Goal: Task Accomplishment & Management: Use online tool/utility

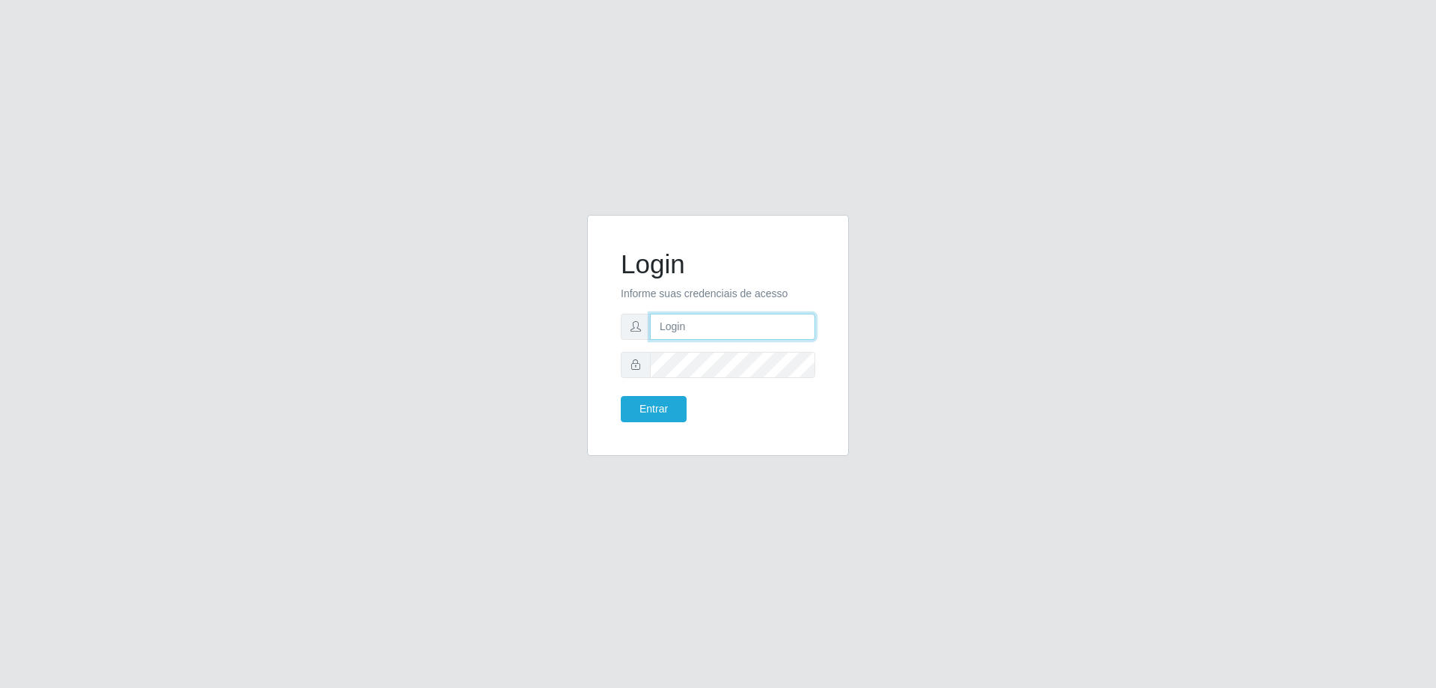
type input "[EMAIL_ADDRESS][DOMAIN_NAME]"
click at [697, 325] on input "[EMAIL_ADDRESS][DOMAIN_NAME]" at bounding box center [732, 326] width 165 height 26
click at [649, 409] on button "Entrar" at bounding box center [654, 409] width 66 height 26
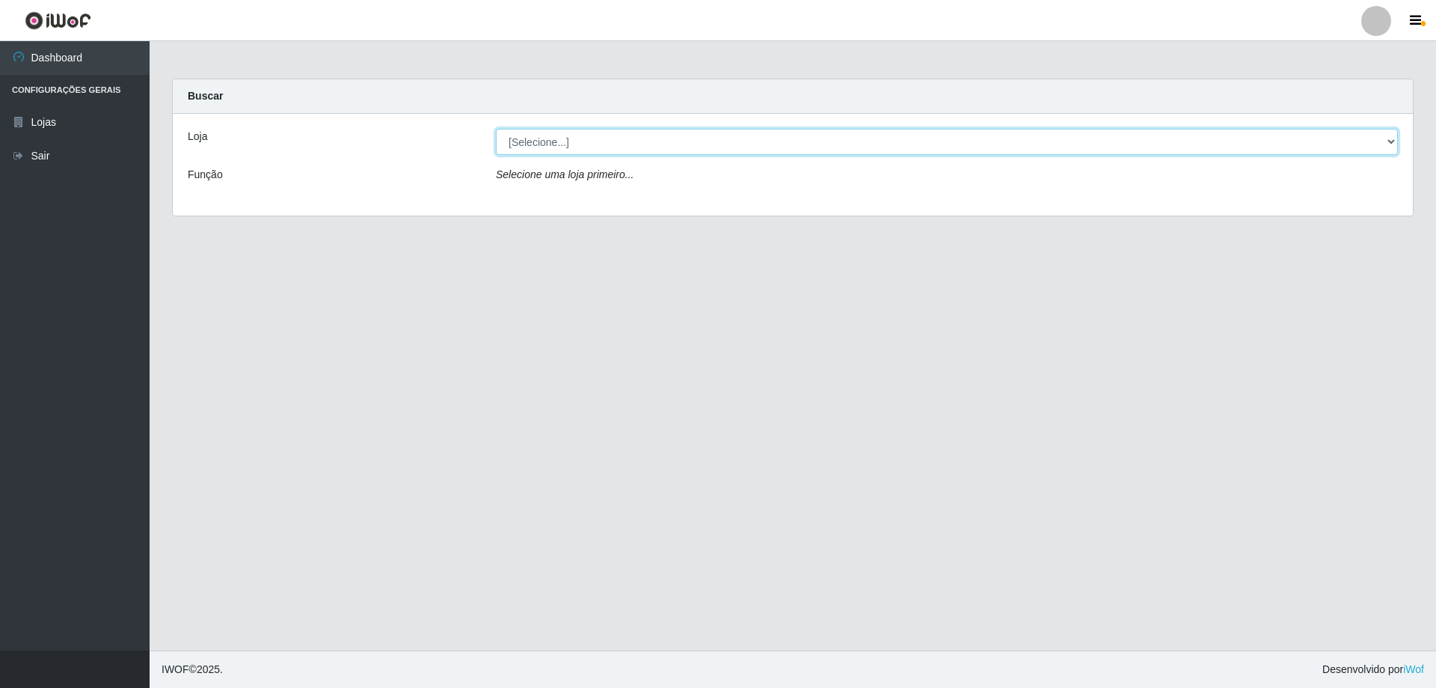
click at [550, 141] on select "[Selecione...] Atacado Vem - [STREET_ADDRESS]" at bounding box center [947, 142] width 902 height 26
select select "461"
click at [496, 129] on select "[Selecione...] Atacado Vem - [STREET_ADDRESS]" at bounding box center [947, 142] width 902 height 26
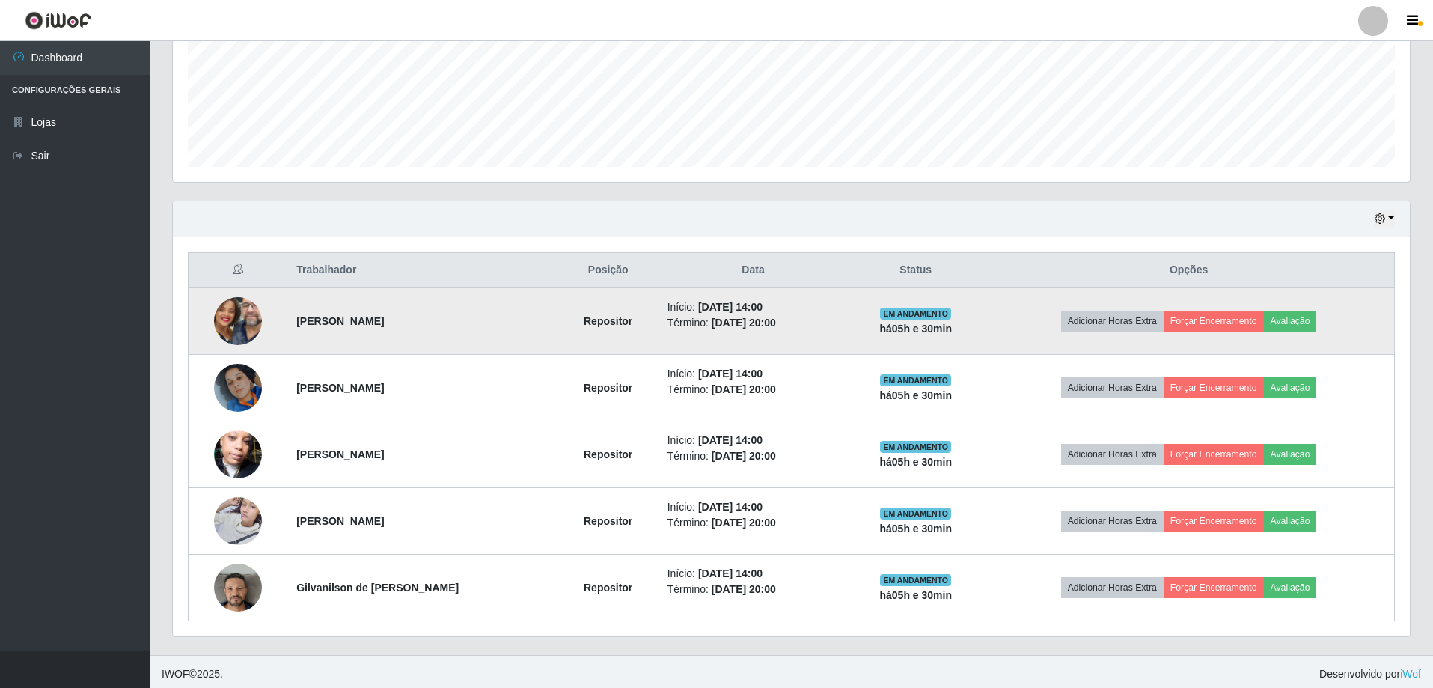
scroll to position [373, 0]
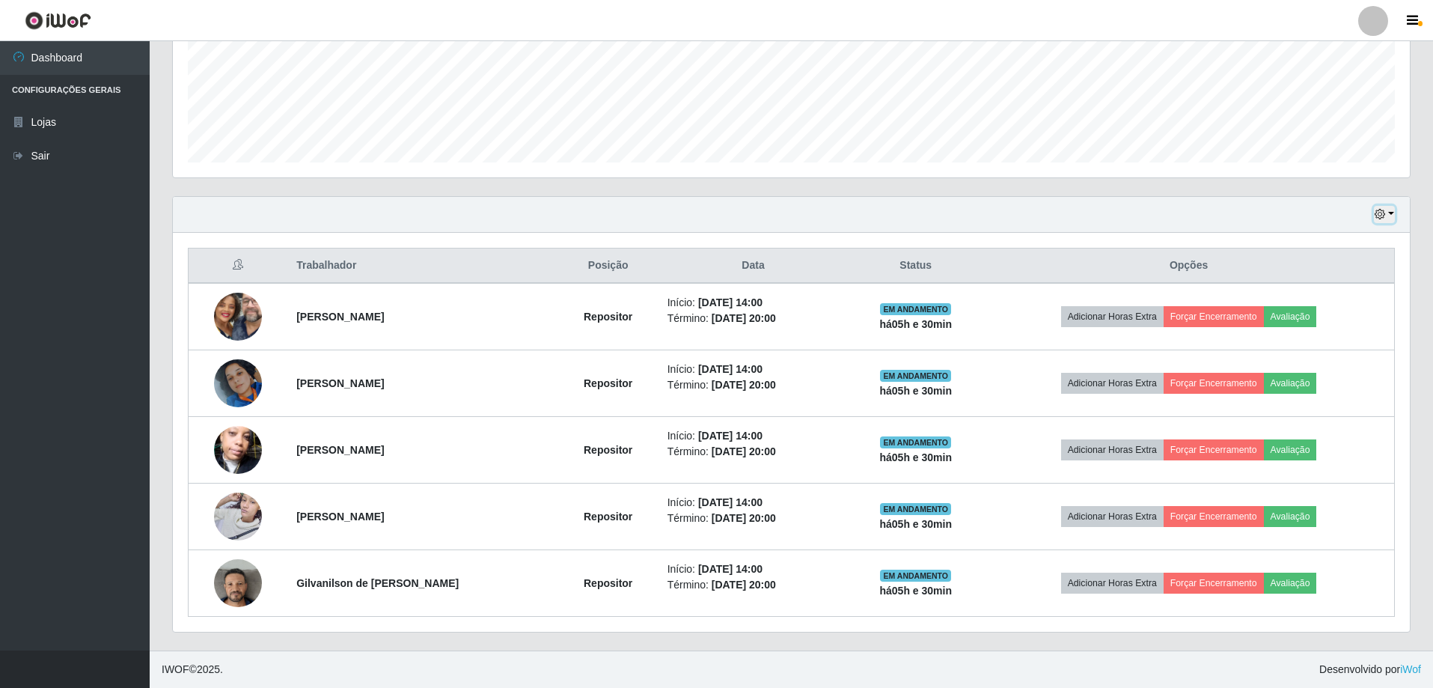
click at [1383, 215] on icon "button" at bounding box center [1379, 214] width 10 height 10
click at [1336, 266] on button "1 dia" at bounding box center [1335, 272] width 118 height 31
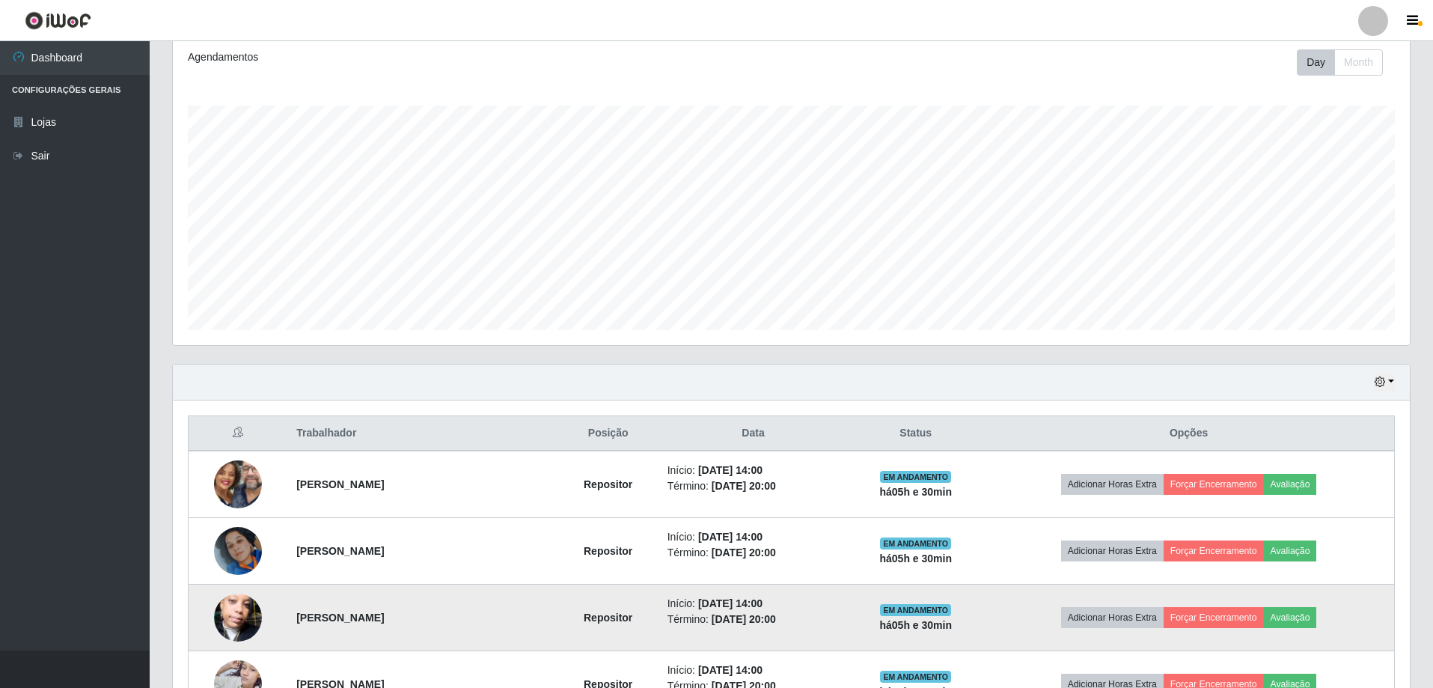
scroll to position [481, 0]
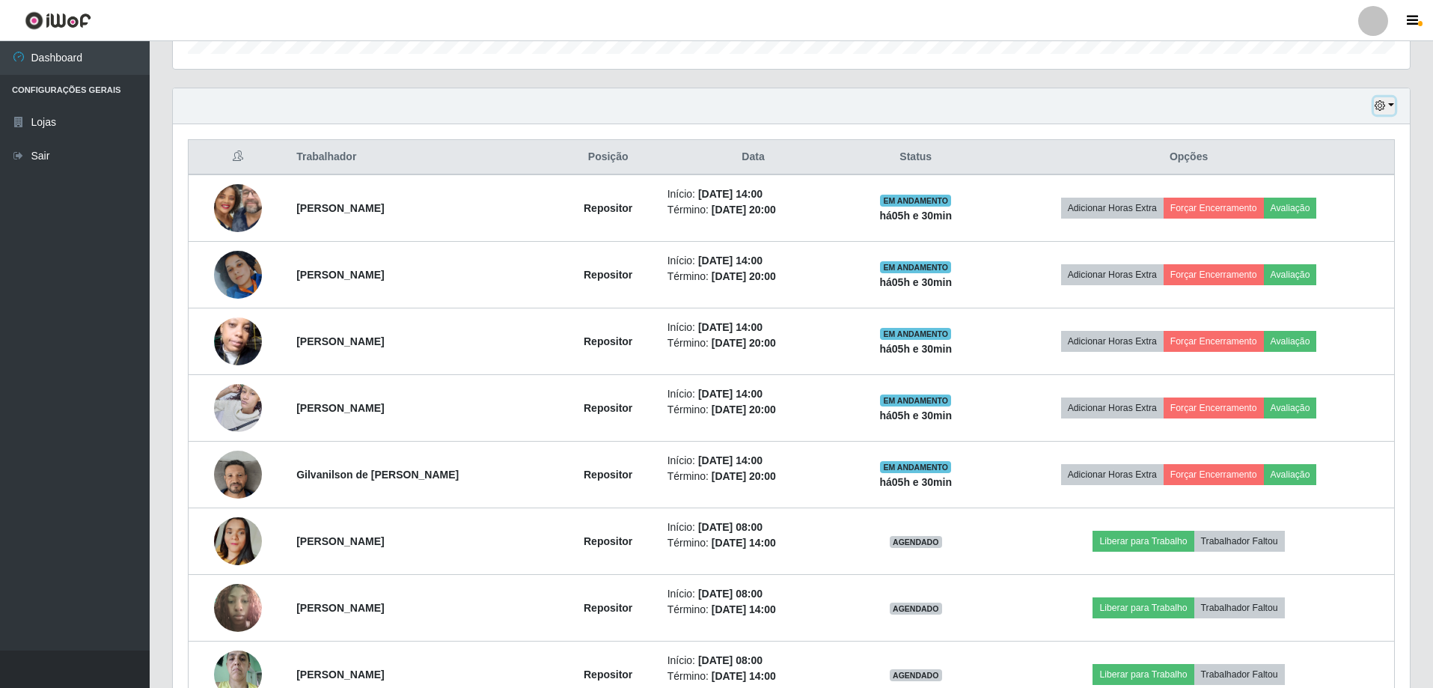
click at [1386, 111] on button "button" at bounding box center [1384, 105] width 21 height 17
click at [1315, 200] on button "3 dias" at bounding box center [1335, 195] width 118 height 31
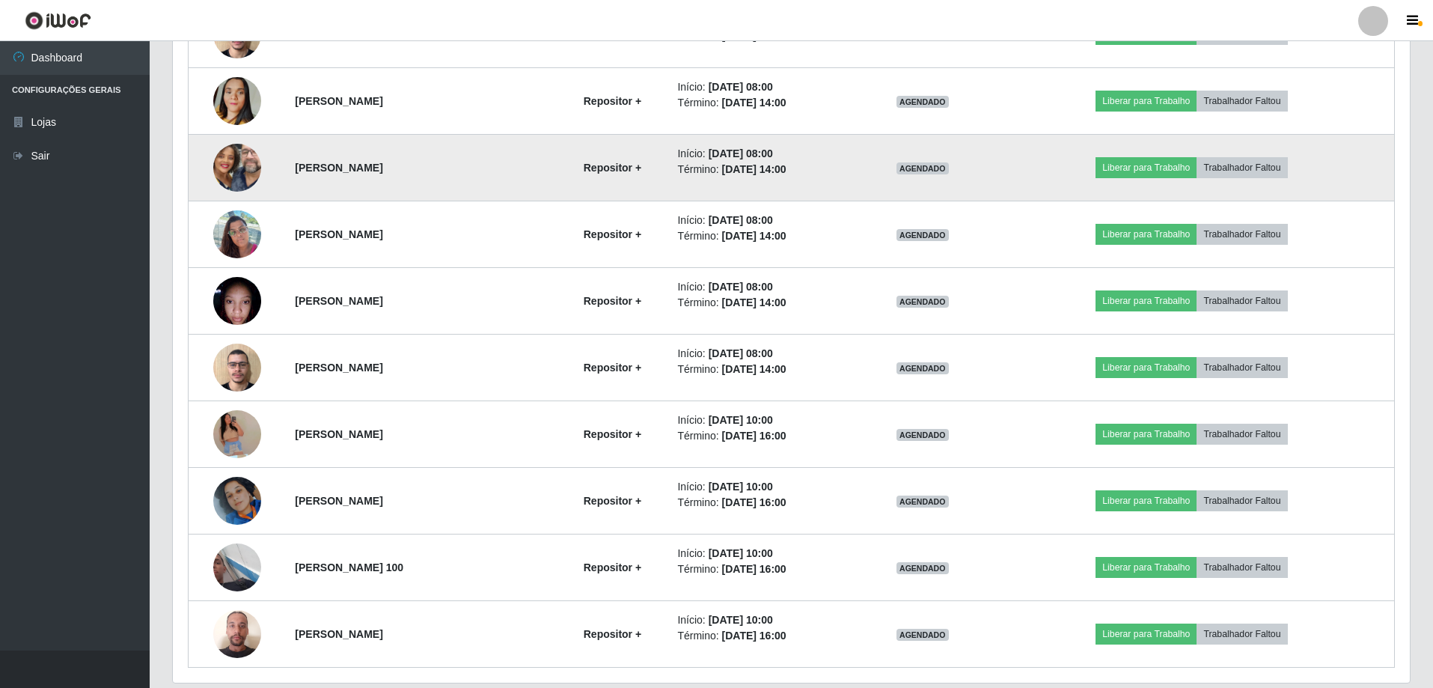
scroll to position [1837, 0]
